Goal: Navigation & Orientation: Find specific page/section

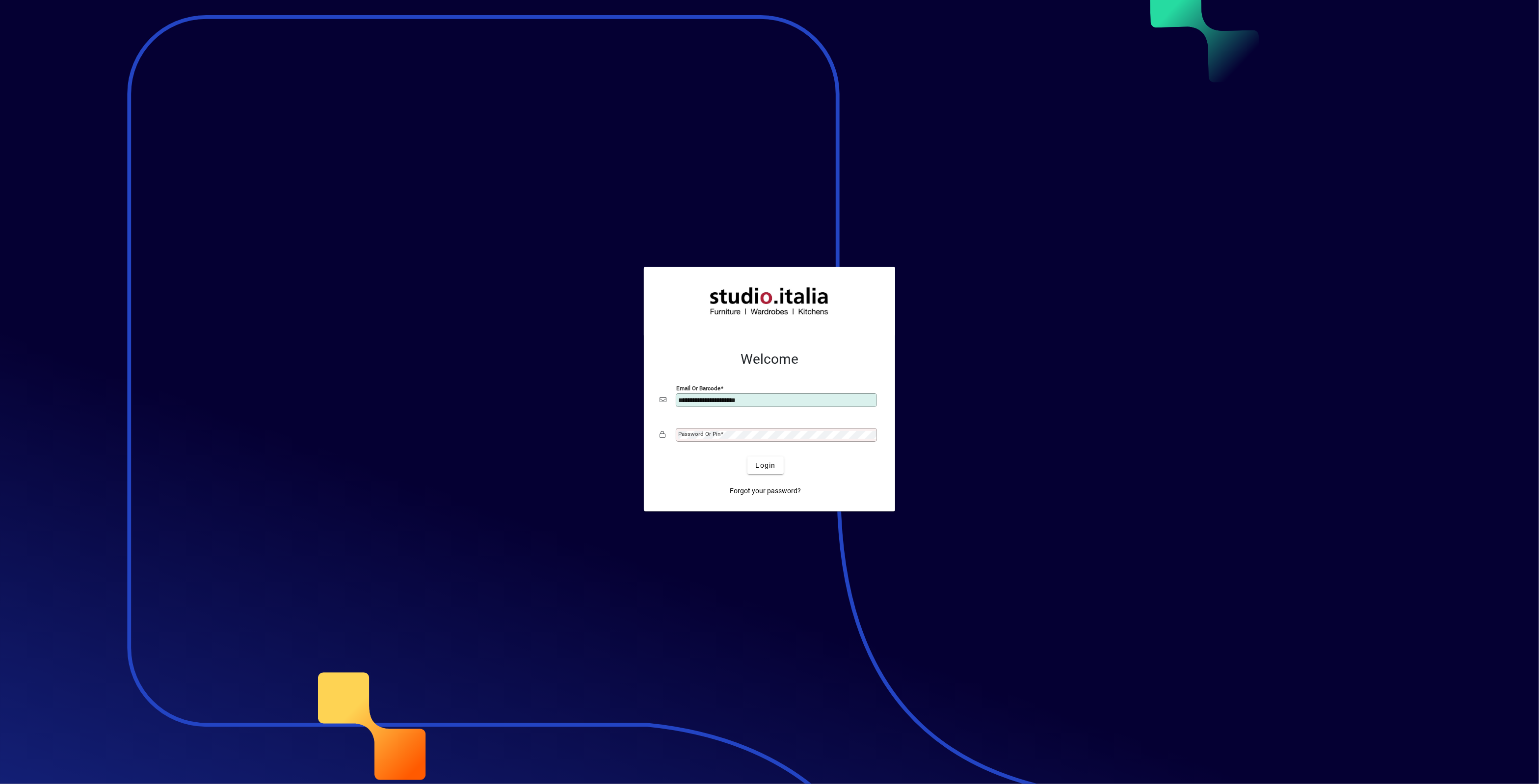
type input "**********"
click at [738, 431] on div "Password or Pin" at bounding box center [776, 435] width 201 height 14
click at [765, 469] on span "Login" at bounding box center [765, 465] width 20 height 10
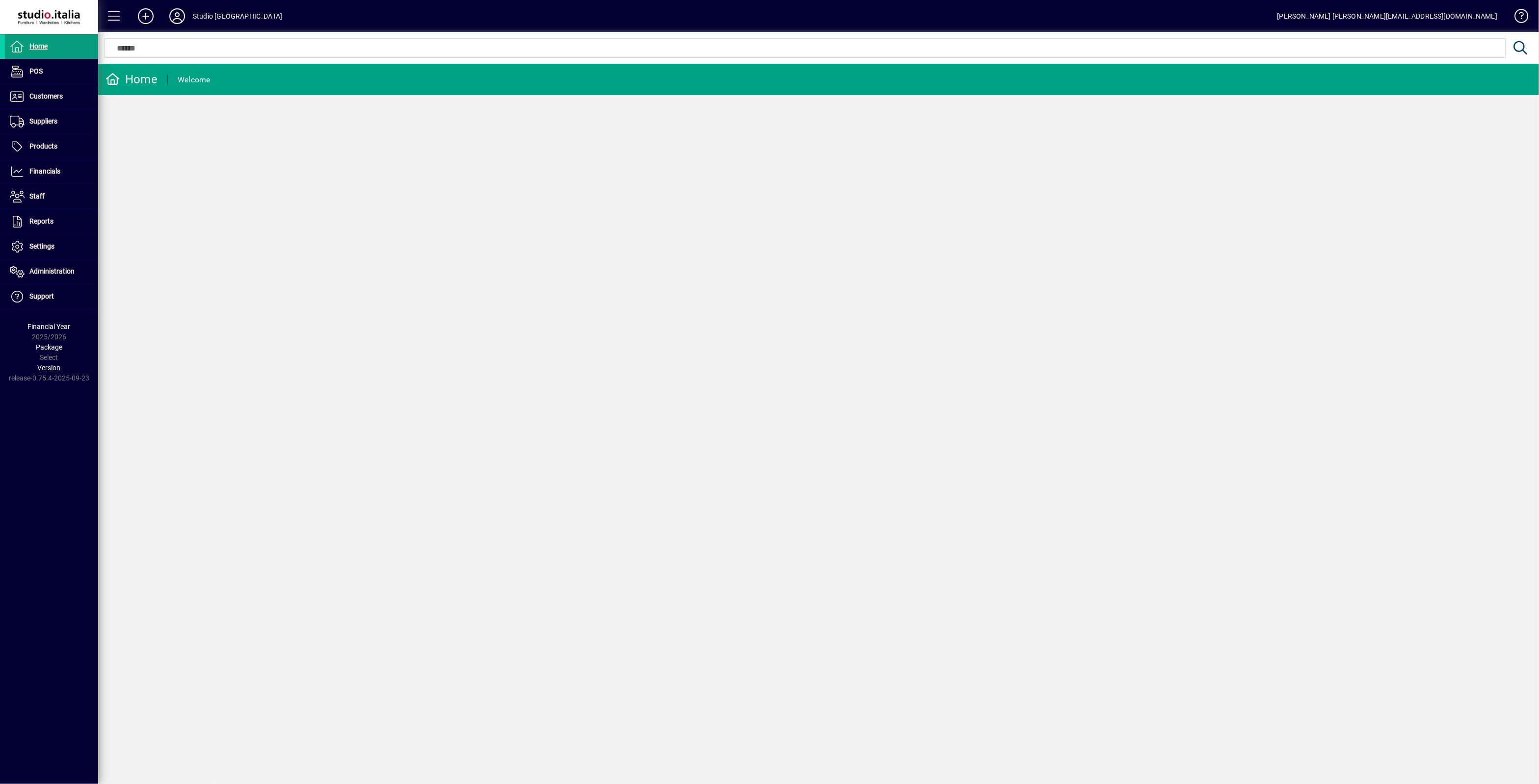
click at [179, 17] on icon at bounding box center [177, 16] width 20 height 16
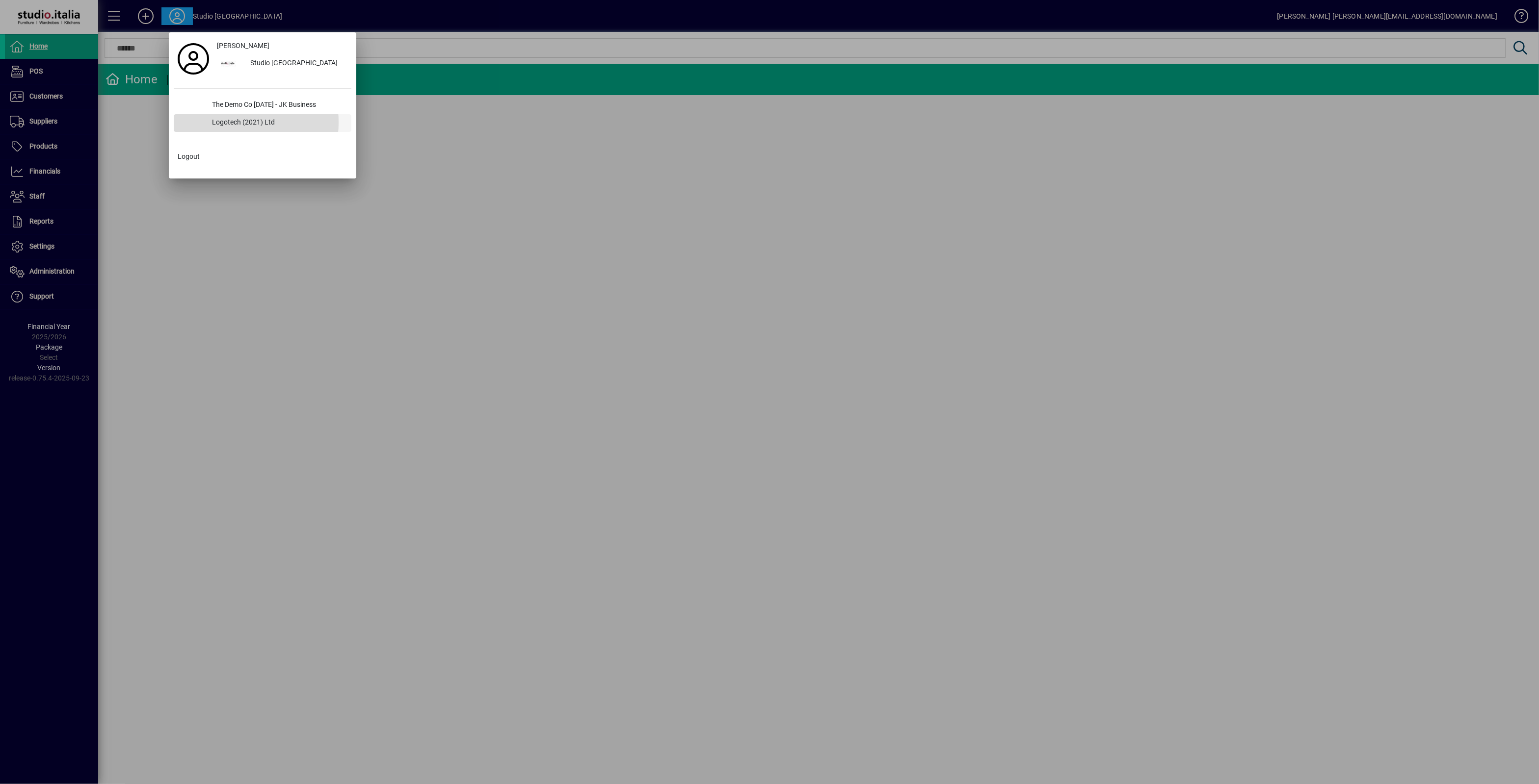
click at [226, 122] on div "Logotech (2021) Ltd" at bounding box center [278, 123] width 147 height 18
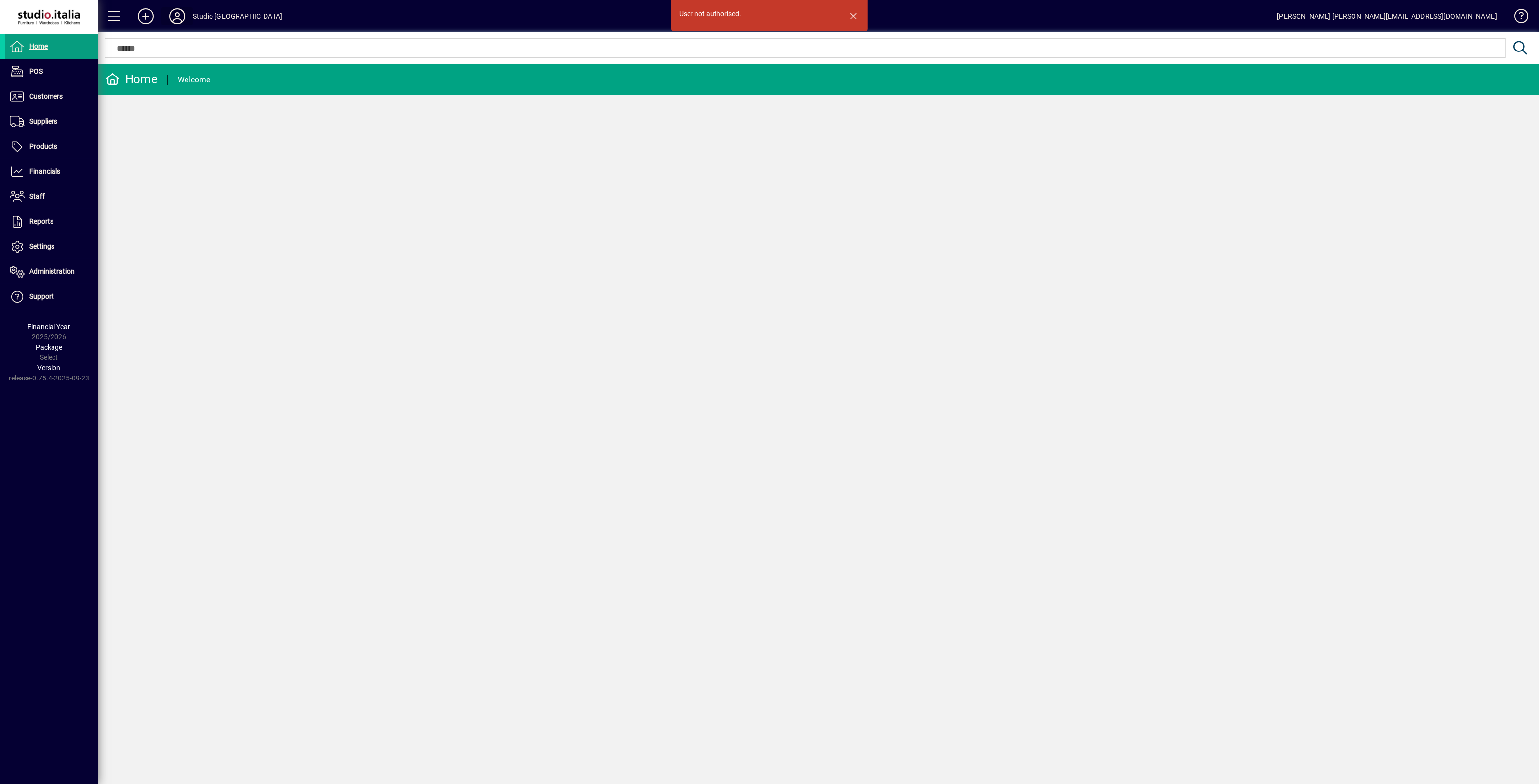
click at [185, 16] on button at bounding box center [177, 16] width 32 height 18
